Goal: Information Seeking & Learning: Learn about a topic

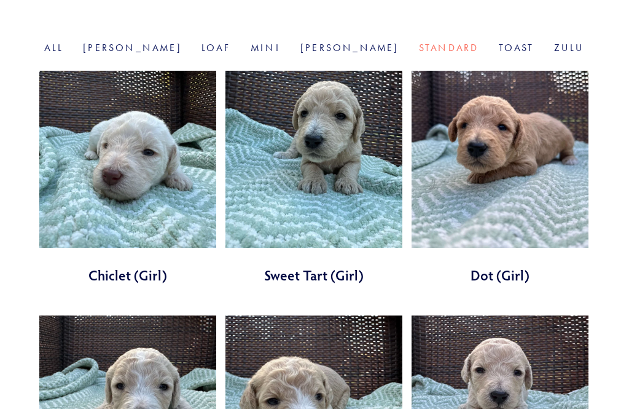
scroll to position [444, 0]
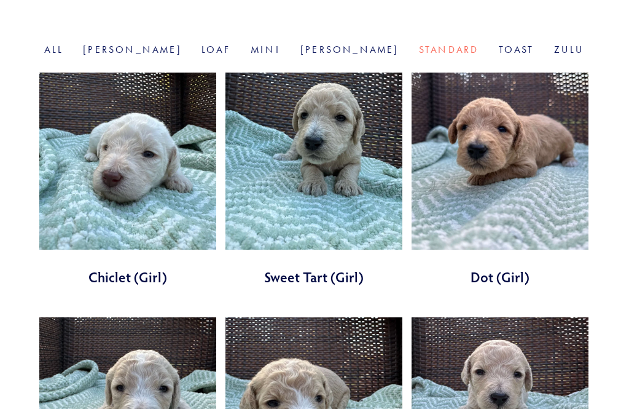
click at [147, 172] on link at bounding box center [127, 180] width 177 height 214
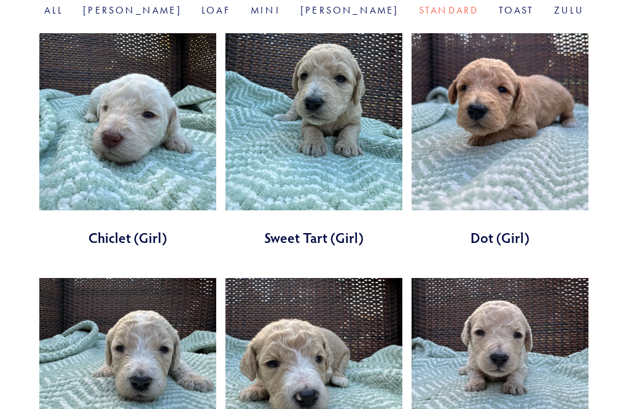
click at [518, 135] on link at bounding box center [500, 140] width 177 height 214
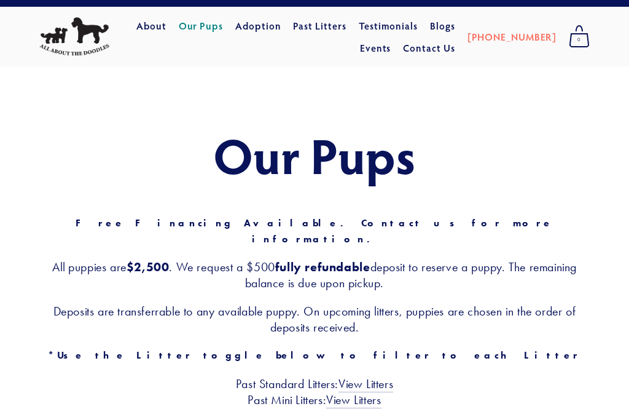
scroll to position [0, 0]
